Goal: Task Accomplishment & Management: Use online tool/utility

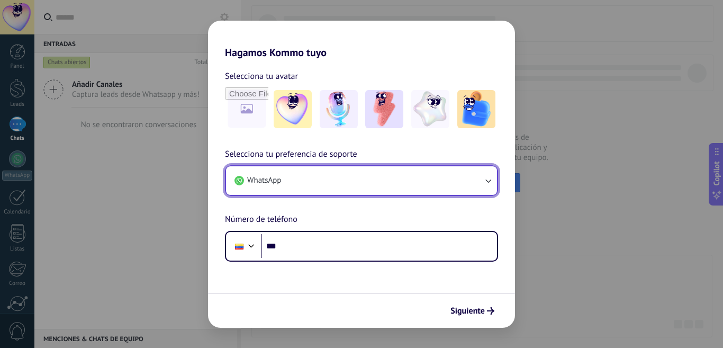
click at [314, 181] on button "WhatsApp" at bounding box center [361, 180] width 271 height 29
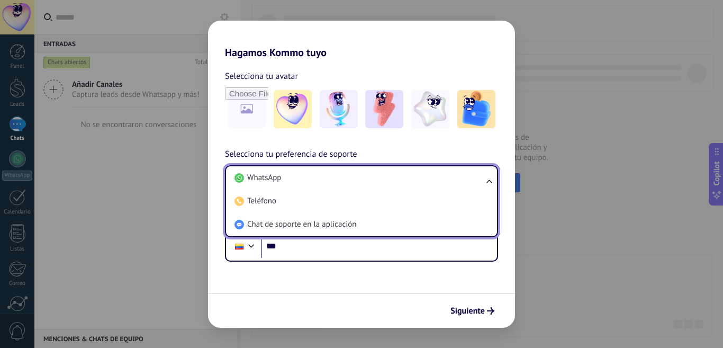
click at [314, 181] on li "WhatsApp" at bounding box center [359, 177] width 258 height 23
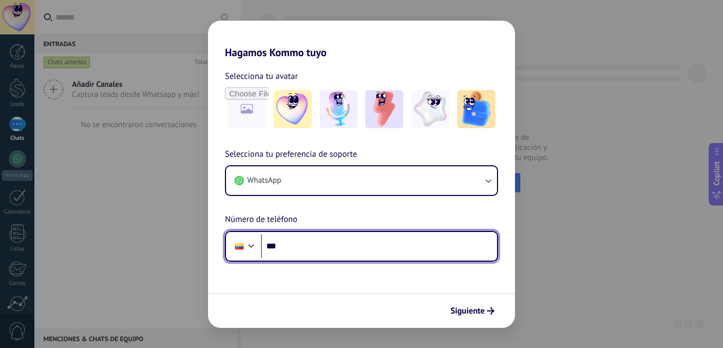
click at [313, 247] on input "***" at bounding box center [379, 246] width 236 height 24
type input "**********"
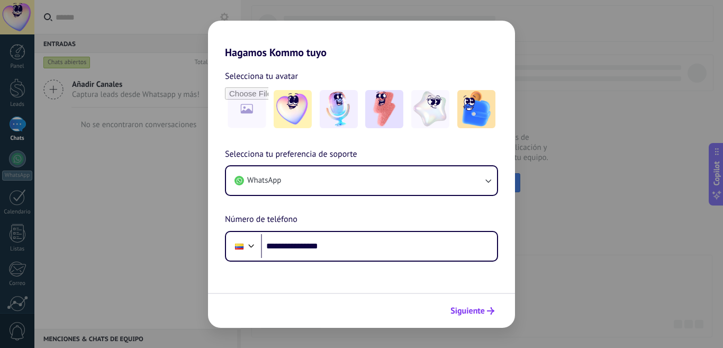
click at [474, 308] on span "Siguiente" at bounding box center [468, 310] width 34 height 7
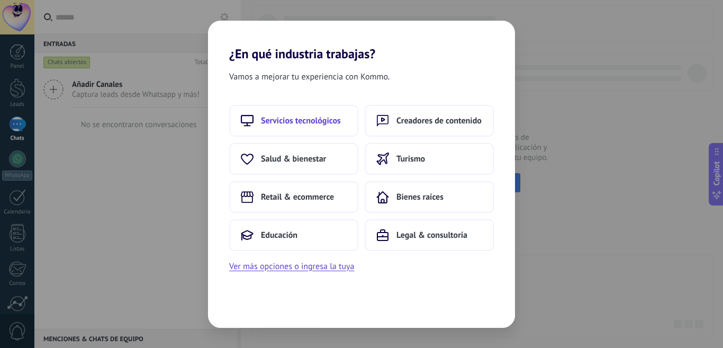
click at [284, 119] on span "Servicios tecnológicos" at bounding box center [301, 120] width 80 height 11
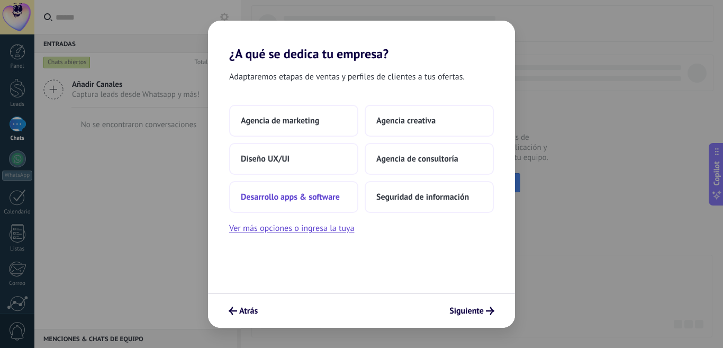
click at [296, 195] on span "Desarrollo apps & software" at bounding box center [290, 197] width 99 height 11
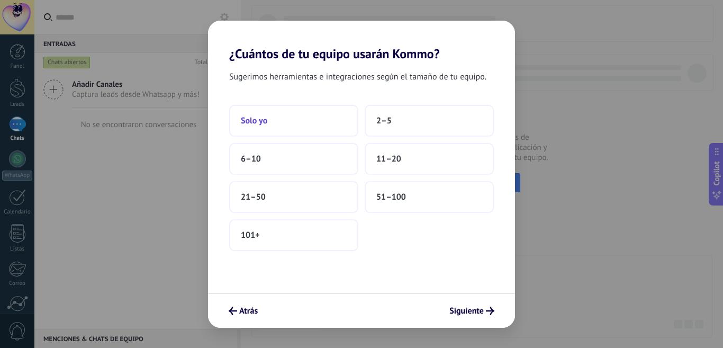
click at [247, 124] on span "Solo yo" at bounding box center [254, 120] width 26 height 11
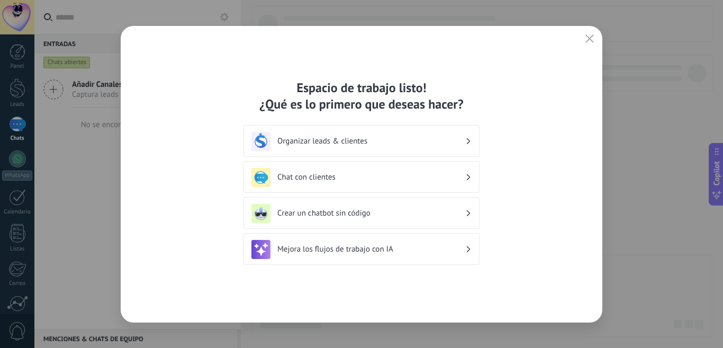
click at [478, 139] on div "Organizar leads & clientes" at bounding box center [362, 141] width 236 height 32
click at [468, 140] on icon at bounding box center [469, 141] width 4 height 6
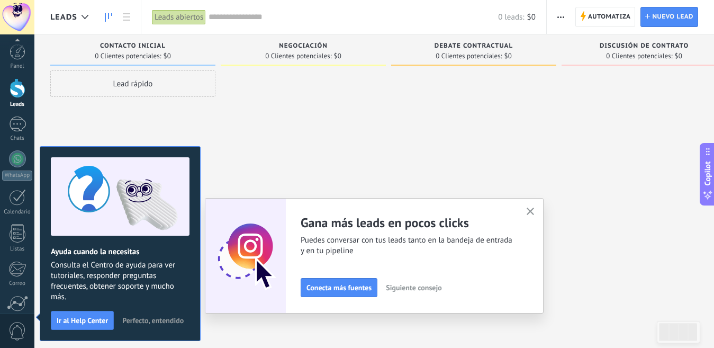
scroll to position [93, 0]
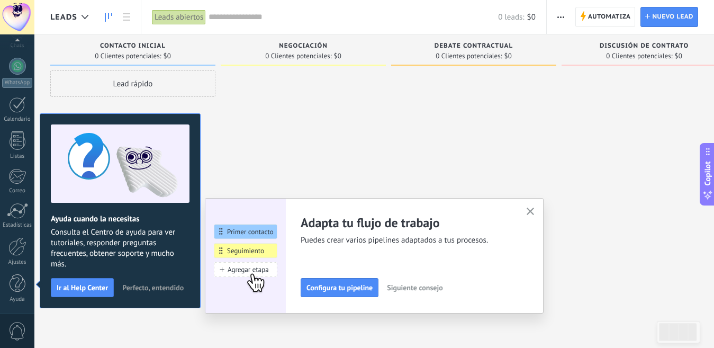
click at [532, 212] on icon "button" at bounding box center [531, 212] width 8 height 8
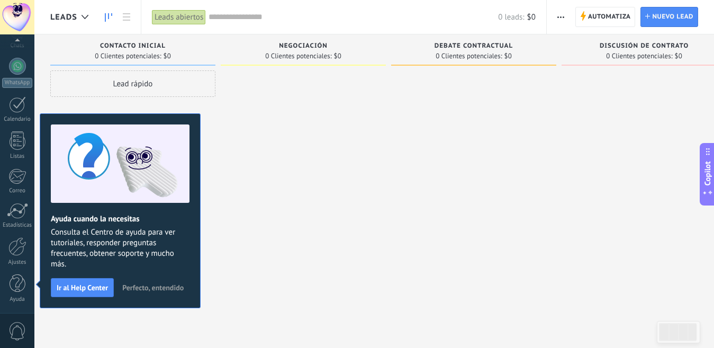
click at [148, 289] on span "Perfecto, entendido" at bounding box center [152, 287] width 61 height 7
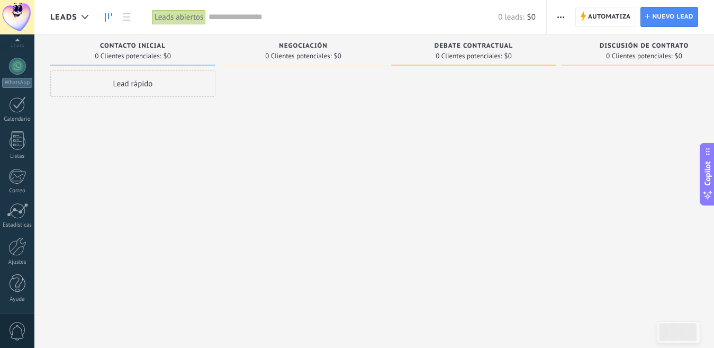
click at [129, 80] on div "Lead rápido" at bounding box center [132, 83] width 165 height 26
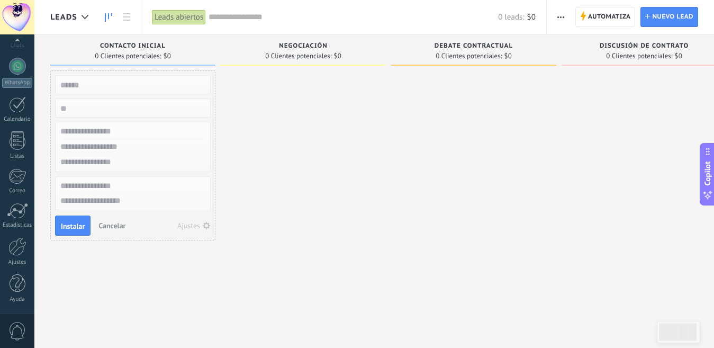
click at [285, 78] on div at bounding box center [303, 175] width 165 height 210
click at [296, 50] on div "Negociación" at bounding box center [303, 46] width 155 height 9
click at [453, 48] on span "Debate contractual" at bounding box center [474, 45] width 78 height 7
click at [668, 48] on span "Discusión de contrato" at bounding box center [644, 45] width 89 height 7
click at [711, 169] on span "Copilot" at bounding box center [708, 173] width 11 height 24
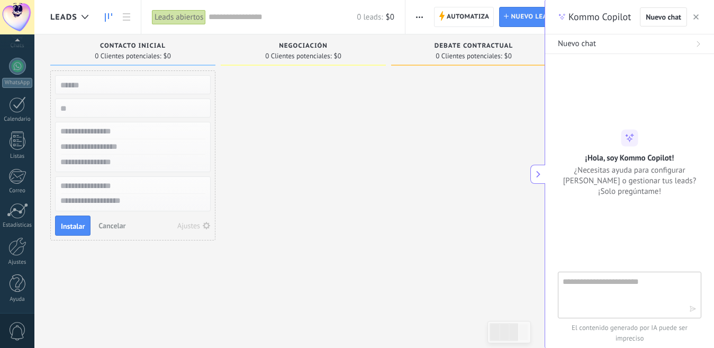
click at [535, 169] on button at bounding box center [538, 174] width 15 height 19
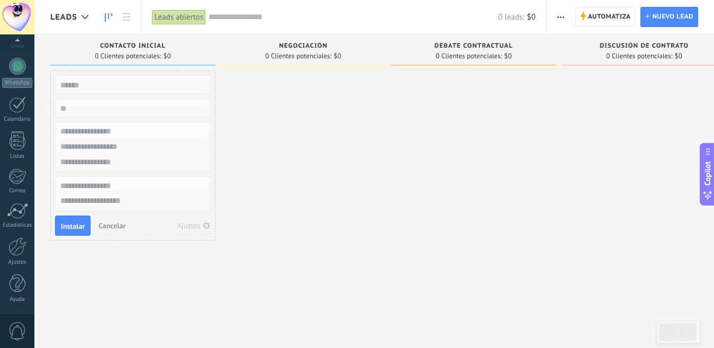
click at [104, 139] on input "text" at bounding box center [132, 146] width 155 height 15
